Goal: Task Accomplishment & Management: Use online tool/utility

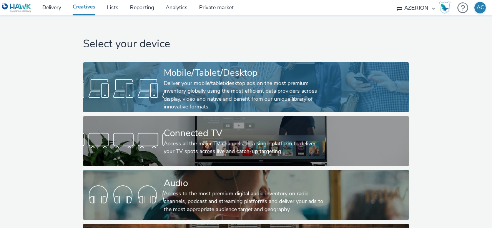
click at [213, 76] on div "Mobile/Tablet/Desktop" at bounding box center [244, 72] width 161 height 13
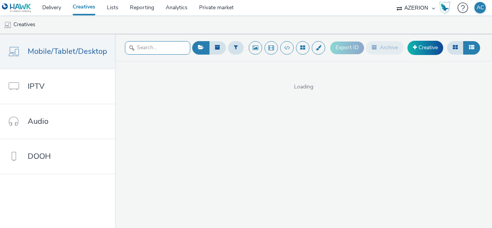
click at [152, 48] on input "text" at bounding box center [157, 47] width 65 height 13
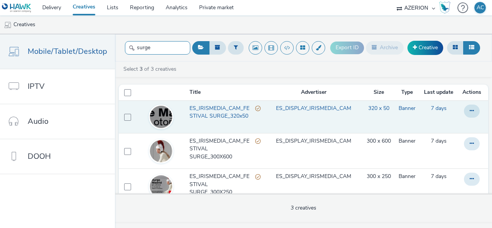
type input "surge"
click at [200, 110] on span "ES_IRISMEDIA_CAM_FESTIVAL SURGE_320x50" at bounding box center [222, 112] width 66 height 16
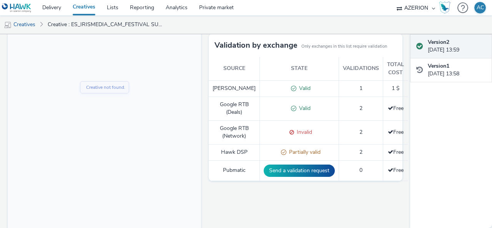
scroll to position [186, 0]
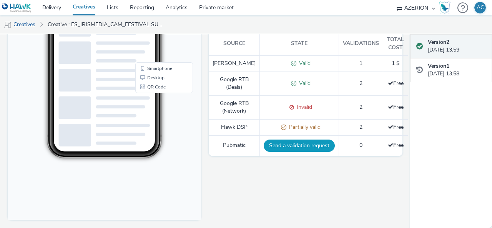
click at [281, 152] on button "Send a validation request" at bounding box center [298, 145] width 71 height 12
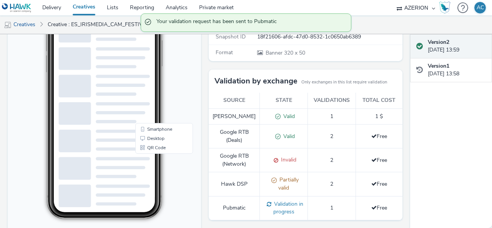
scroll to position [71, 0]
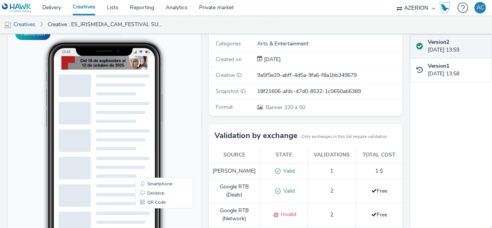
click at [96, 63] on img at bounding box center [104, 62] width 86 height 13
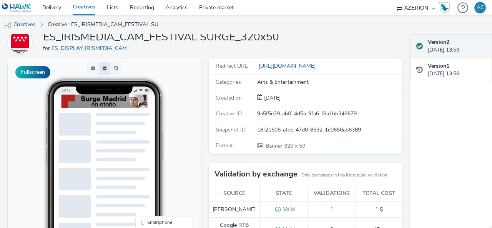
scroll to position [0, 0]
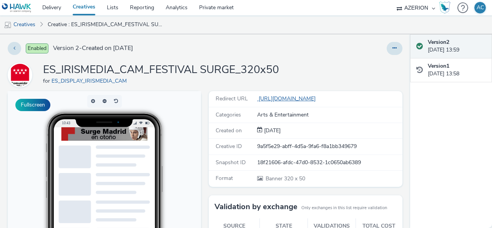
click at [318, 98] on link "[URL][DOMAIN_NAME]" at bounding box center [287, 98] width 61 height 7
click at [73, 25] on link "Creative : ES_IRISMEDIA_CAM_FESTIVAL SURGE_320x50" at bounding box center [105, 24] width 123 height 18
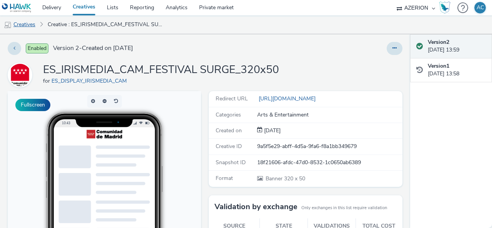
click at [29, 24] on link "Creatives" at bounding box center [19, 24] width 39 height 18
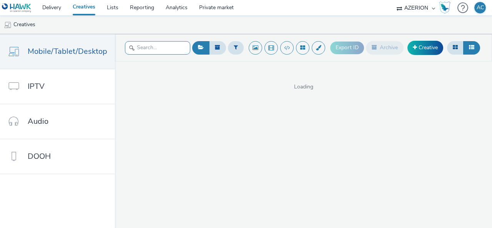
click at [166, 45] on input "text" at bounding box center [157, 47] width 65 height 13
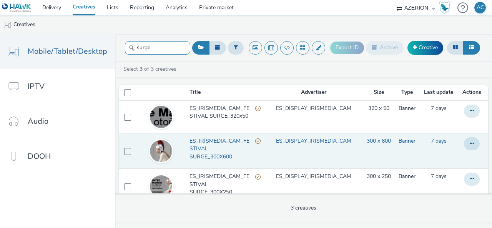
type input "surge"
click at [203, 150] on span "ES_IRISMEDIA_CAM_FESTIVAL SURGE_300X600" at bounding box center [222, 148] width 66 height 23
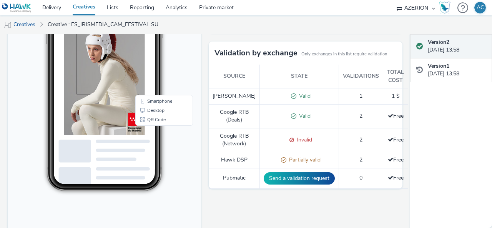
scroll to position [186, 0]
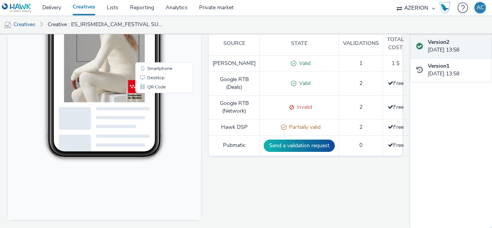
click at [285, 152] on button "Send a validation request" at bounding box center [298, 145] width 71 height 12
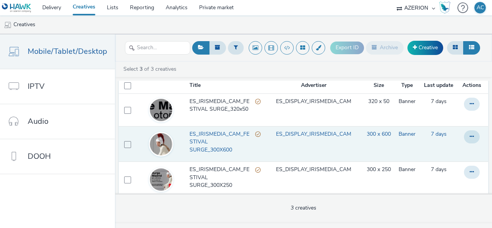
scroll to position [14, 0]
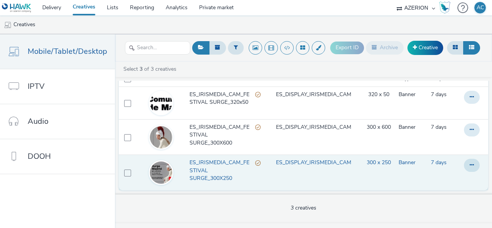
click at [205, 170] on span "ES_IRISMEDIA_CAM_FESTIVAL SURGE_300X250" at bounding box center [222, 170] width 66 height 23
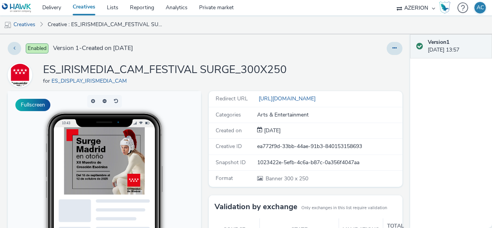
scroll to position [154, 0]
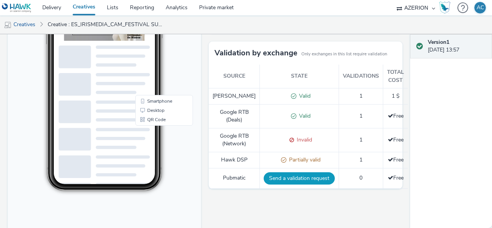
click at [287, 184] on button "Send a validation request" at bounding box center [298, 178] width 71 height 12
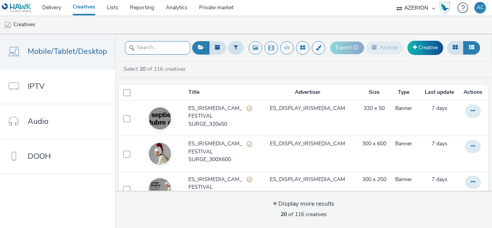
click at [161, 48] on input "text" at bounding box center [157, 47] width 65 height 13
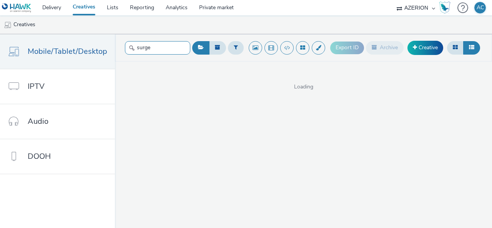
type input "surge"
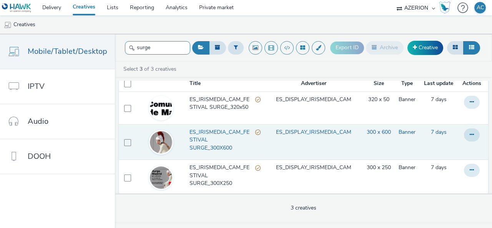
scroll to position [14, 0]
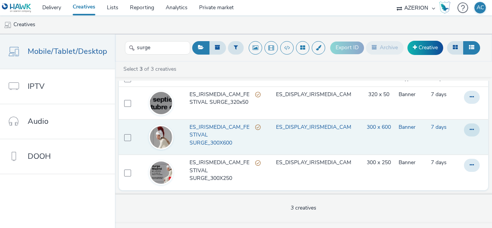
click at [214, 139] on span "ES_IRISMEDIA_CAM_FESTIVAL SURGE_300X600" at bounding box center [222, 134] width 66 height 23
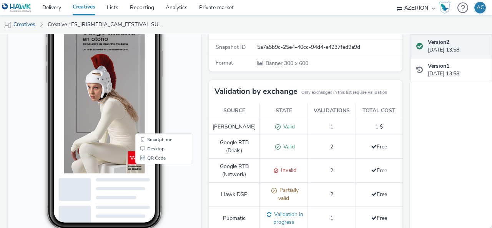
scroll to position [186, 0]
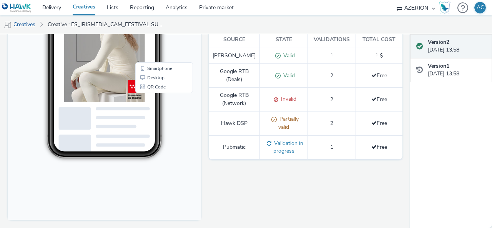
click at [269, 93] on td "Invalid" at bounding box center [284, 100] width 48 height 24
click at [271, 97] on span at bounding box center [274, 98] width 7 height 7
drag, startPoint x: 366, startPoint y: 96, endPoint x: 284, endPoint y: 94, distance: 82.6
click at [286, 93] on tr "Google RTB (Network) Invalid 2 Free" at bounding box center [305, 100] width 193 height 24
click at [280, 96] on span "Invalid" at bounding box center [287, 98] width 18 height 7
